Goal: Task Accomplishment & Management: Use online tool/utility

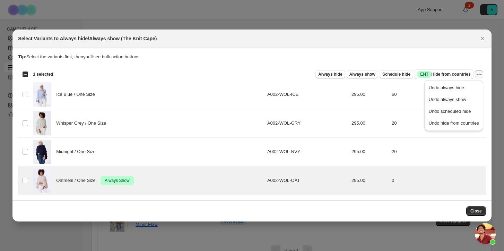
scroll to position [2, 0]
click at [484, 40] on icon "Close" at bounding box center [482, 38] width 7 height 7
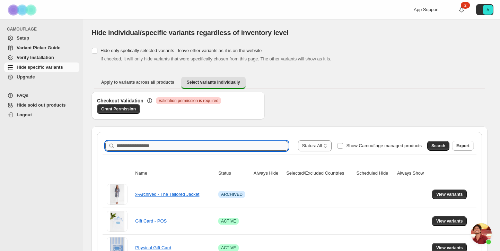
click at [193, 144] on input "Search product name" at bounding box center [203, 146] width 172 height 10
type input "*********"
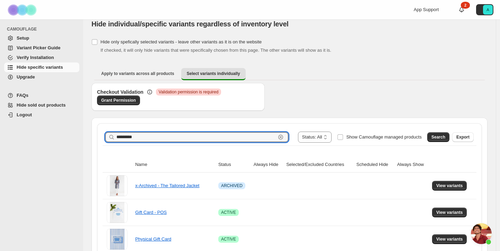
scroll to position [8, 0]
click at [442, 139] on span "Search" at bounding box center [439, 138] width 14 height 6
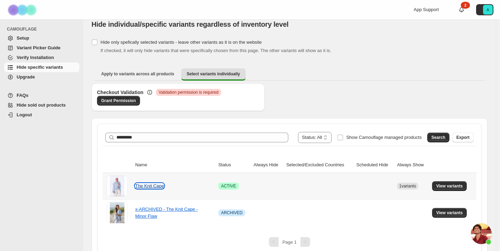
click at [152, 187] on link "The Knit Cape" at bounding box center [149, 185] width 29 height 5
click at [459, 187] on span "View variants" at bounding box center [450, 186] width 27 height 6
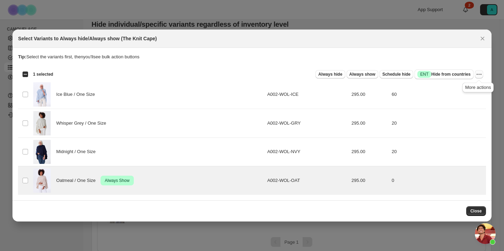
click at [480, 74] on icon "More actions" at bounding box center [479, 74] width 7 height 7
click at [468, 88] on span "Undo always hide" at bounding box center [454, 87] width 50 height 7
click at [479, 74] on icon "More actions" at bounding box center [479, 74] width 1 height 1
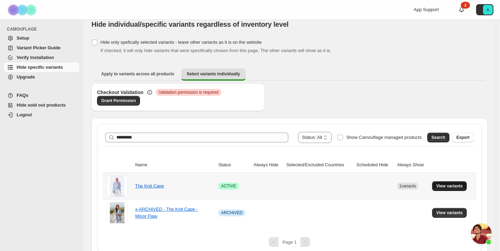
click at [451, 188] on span "View variants" at bounding box center [450, 186] width 27 height 6
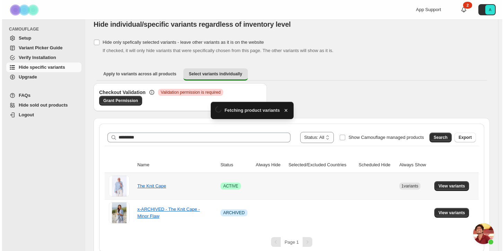
scroll to position [0, 0]
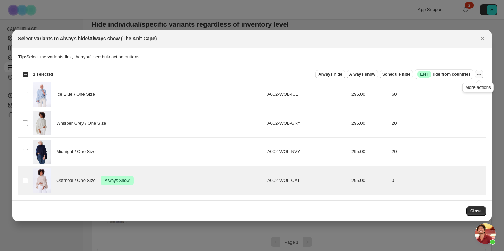
click at [481, 76] on icon "More actions" at bounding box center [479, 74] width 7 height 7
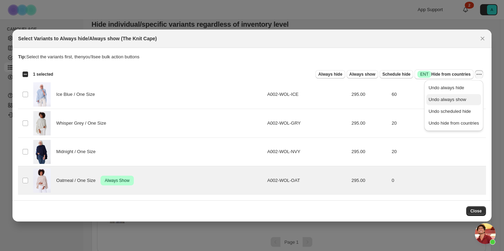
click at [475, 102] on span "Undo always show" at bounding box center [454, 99] width 50 height 7
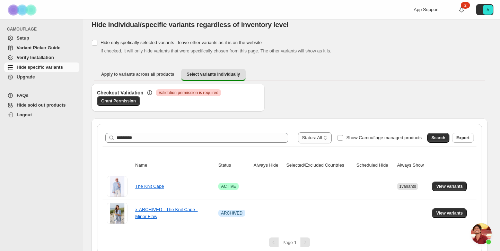
scroll to position [8, 0]
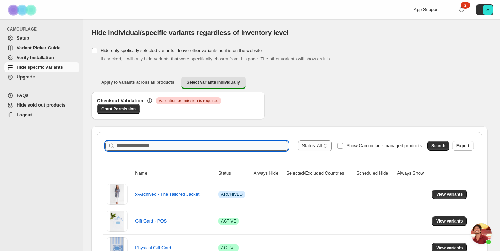
click at [160, 146] on input "Search product name" at bounding box center [203, 146] width 172 height 10
click at [126, 147] on input "********" at bounding box center [197, 146] width 160 height 10
type input "*********"
click at [439, 146] on span "Search" at bounding box center [439, 146] width 14 height 6
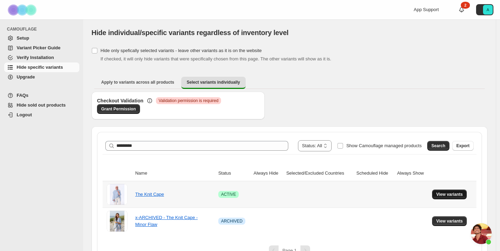
click at [452, 194] on span "View variants" at bounding box center [450, 194] width 27 height 6
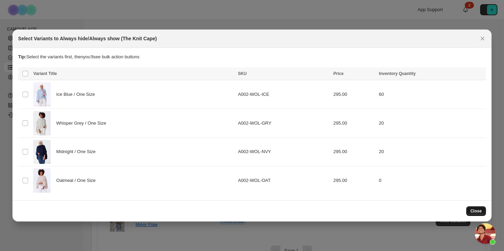
click at [479, 211] on span "Close" at bounding box center [476, 211] width 11 height 6
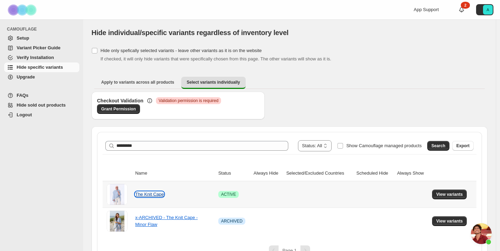
click at [158, 192] on link "The Knit Cape" at bounding box center [149, 193] width 29 height 5
click at [467, 194] on button "View variants" at bounding box center [449, 194] width 35 height 10
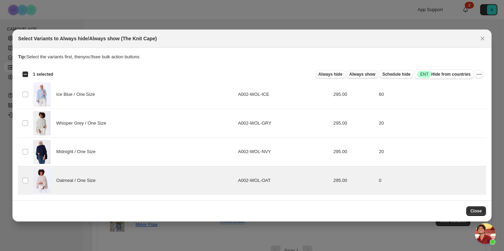
click at [361, 73] on span "Always show" at bounding box center [363, 74] width 26 height 6
